Goal: Download file/media

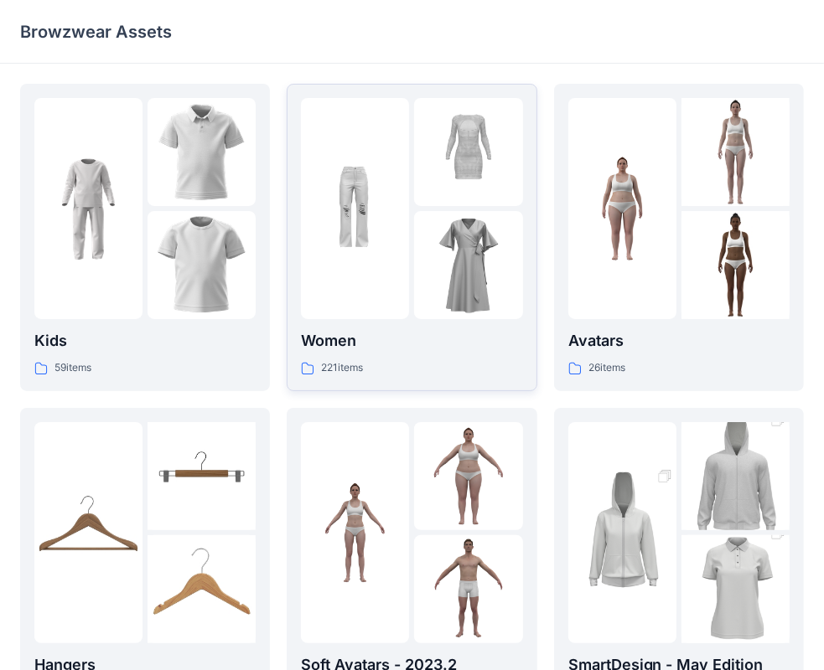
click at [401, 258] on img at bounding box center [355, 209] width 108 height 108
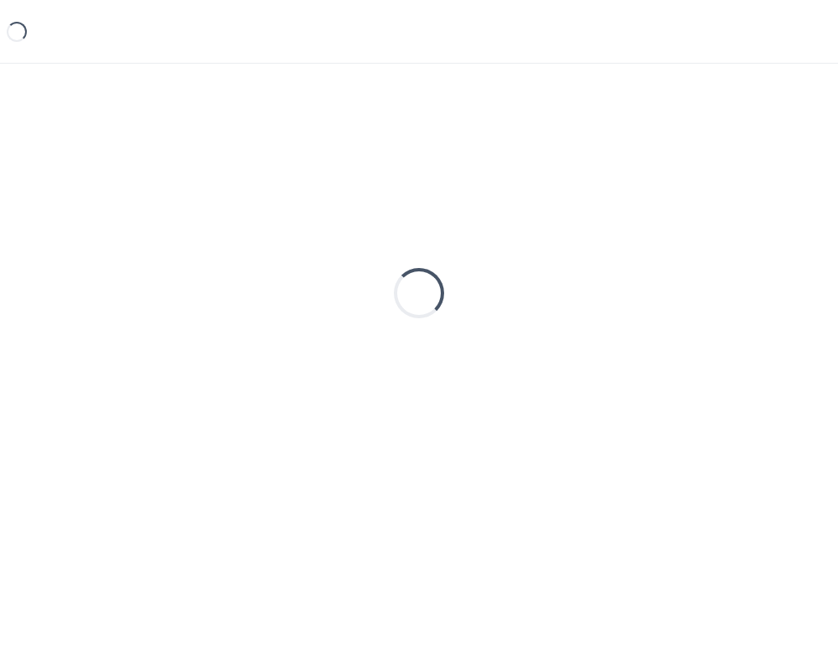
click at [401, 258] on div "Loading..." at bounding box center [419, 293] width 798 height 419
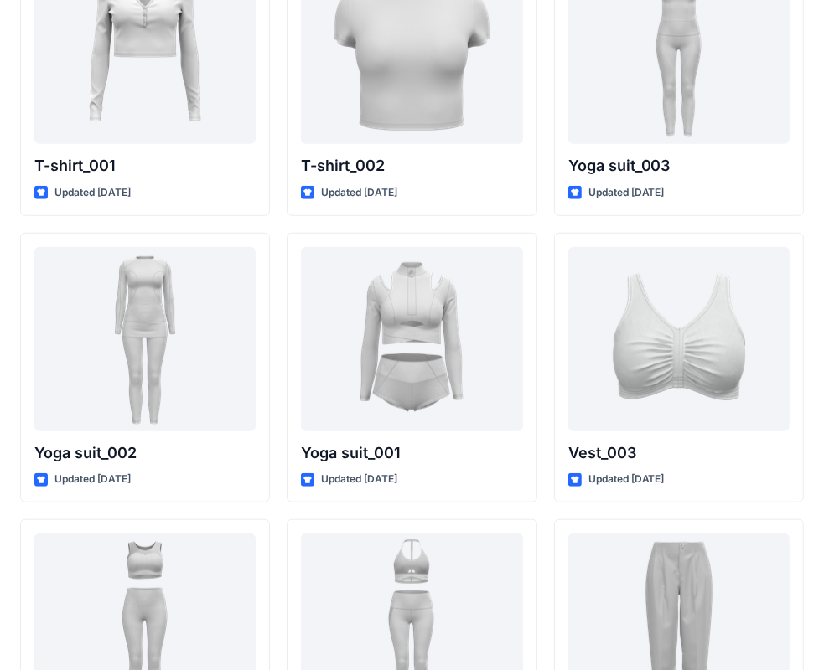
scroll to position [9048, 0]
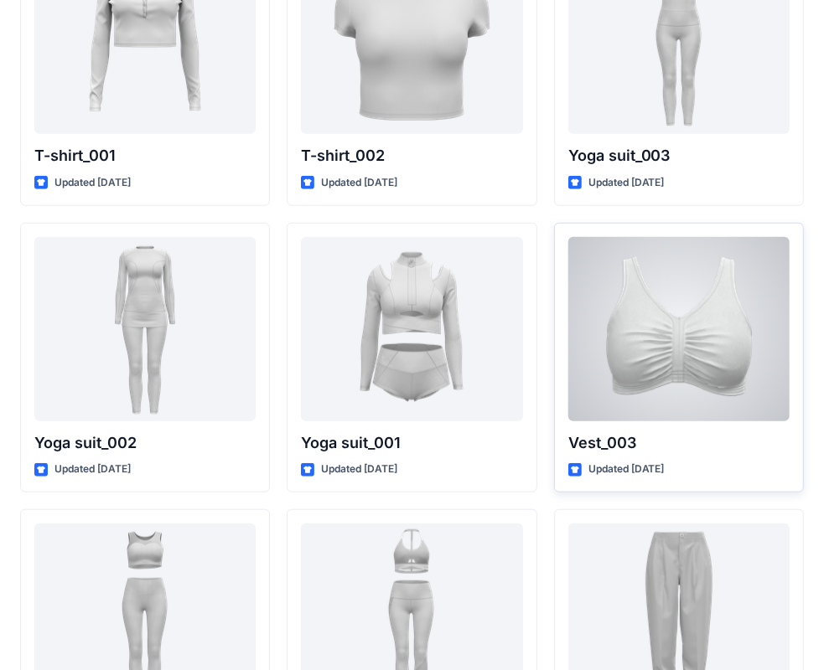
click at [704, 292] on div at bounding box center [678, 329] width 221 height 184
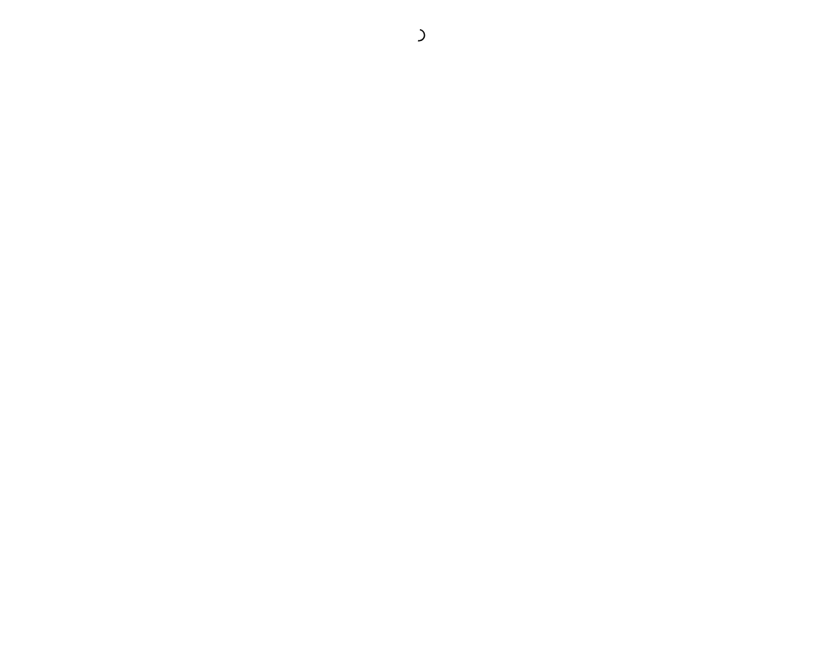
click at [704, 292] on div at bounding box center [419, 335] width 838 height 670
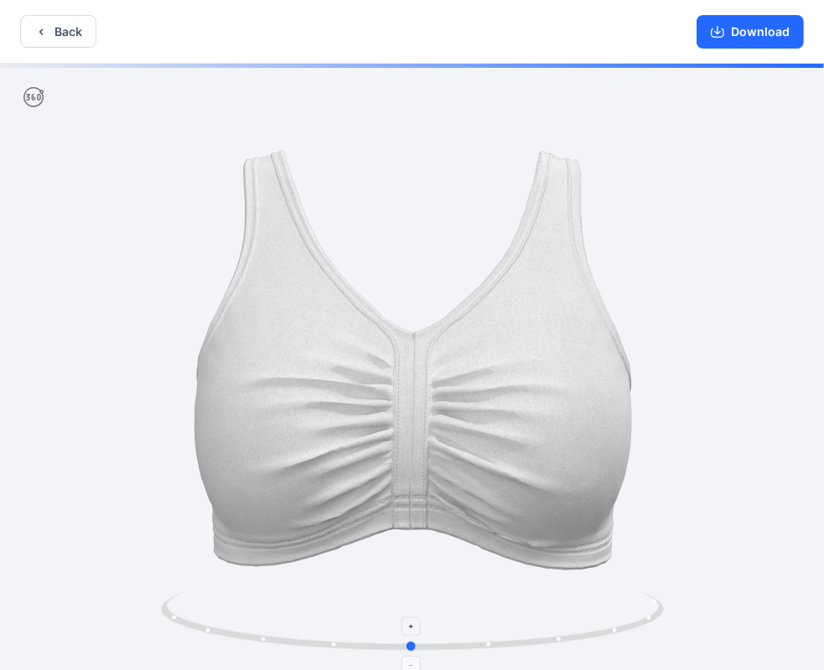
click at [418, 650] on icon at bounding box center [414, 624] width 507 height 63
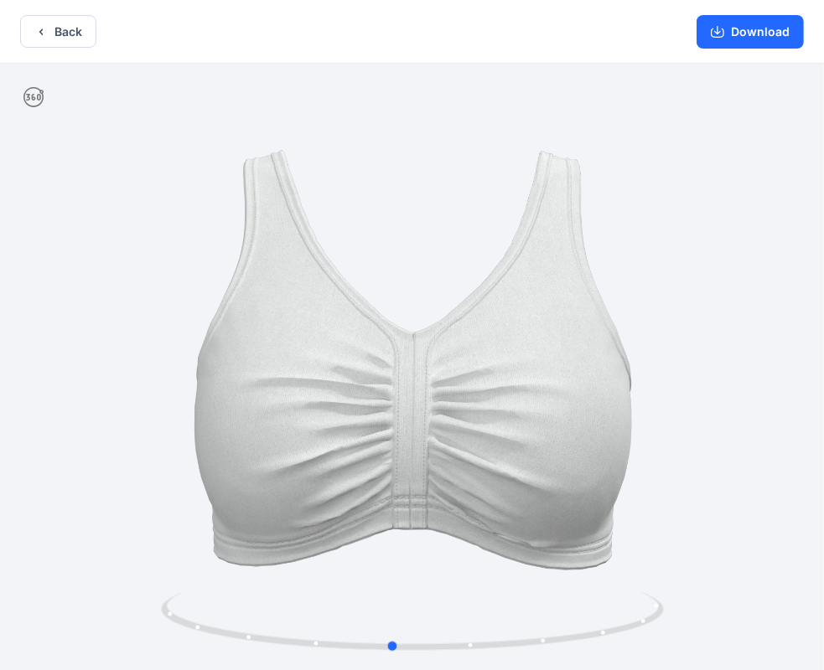
drag, startPoint x: 418, startPoint y: 650, endPoint x: 911, endPoint y: 619, distance: 493.8
click at [824, 619] on html "Back Download Version History" at bounding box center [412, 337] width 824 height 674
click at [790, 44] on button "Download" at bounding box center [749, 32] width 107 height 34
click at [735, 34] on button "Download" at bounding box center [749, 32] width 107 height 34
click at [780, 28] on button "Download" at bounding box center [749, 32] width 107 height 34
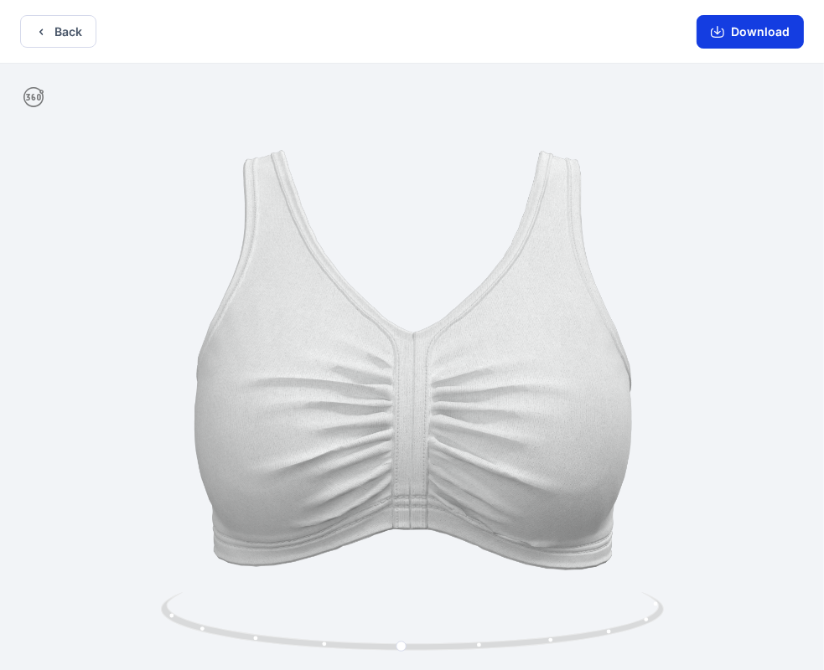
click at [780, 28] on button "Download" at bounding box center [749, 32] width 107 height 34
